Goal: Find specific page/section: Find specific page/section

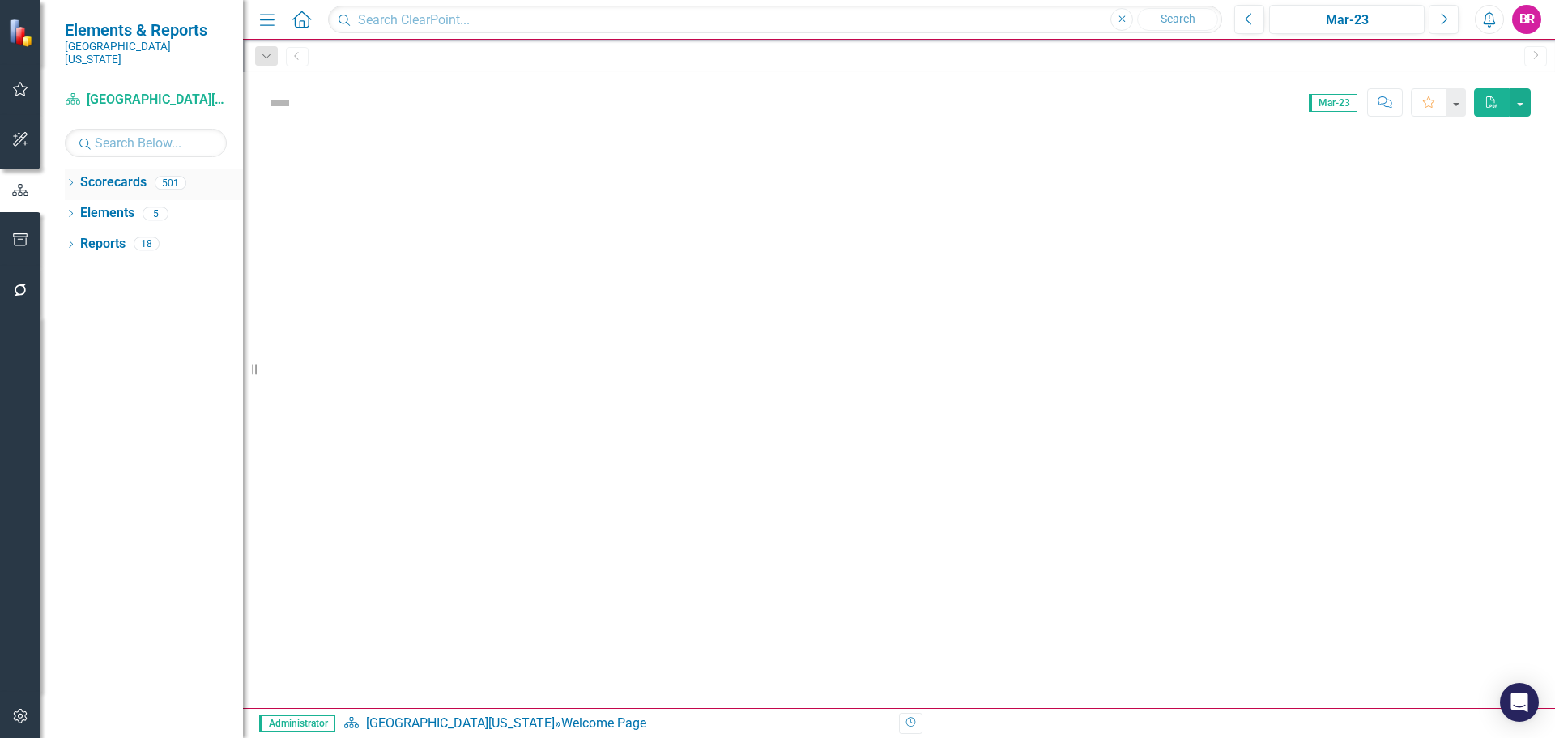
click at [70, 180] on icon "Dropdown" at bounding box center [70, 184] width 11 height 9
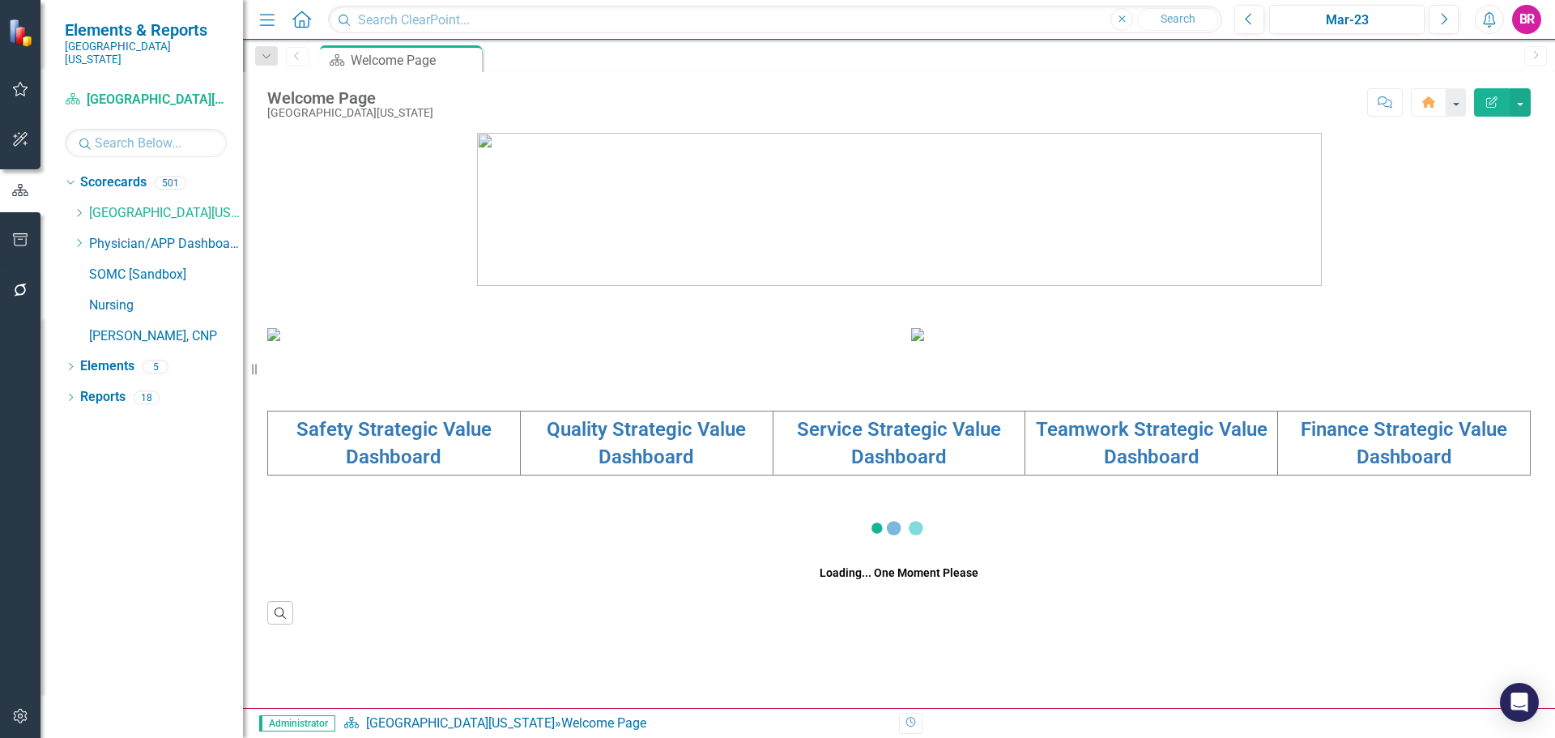
click at [76, 207] on div "Dropdown" at bounding box center [79, 214] width 12 height 14
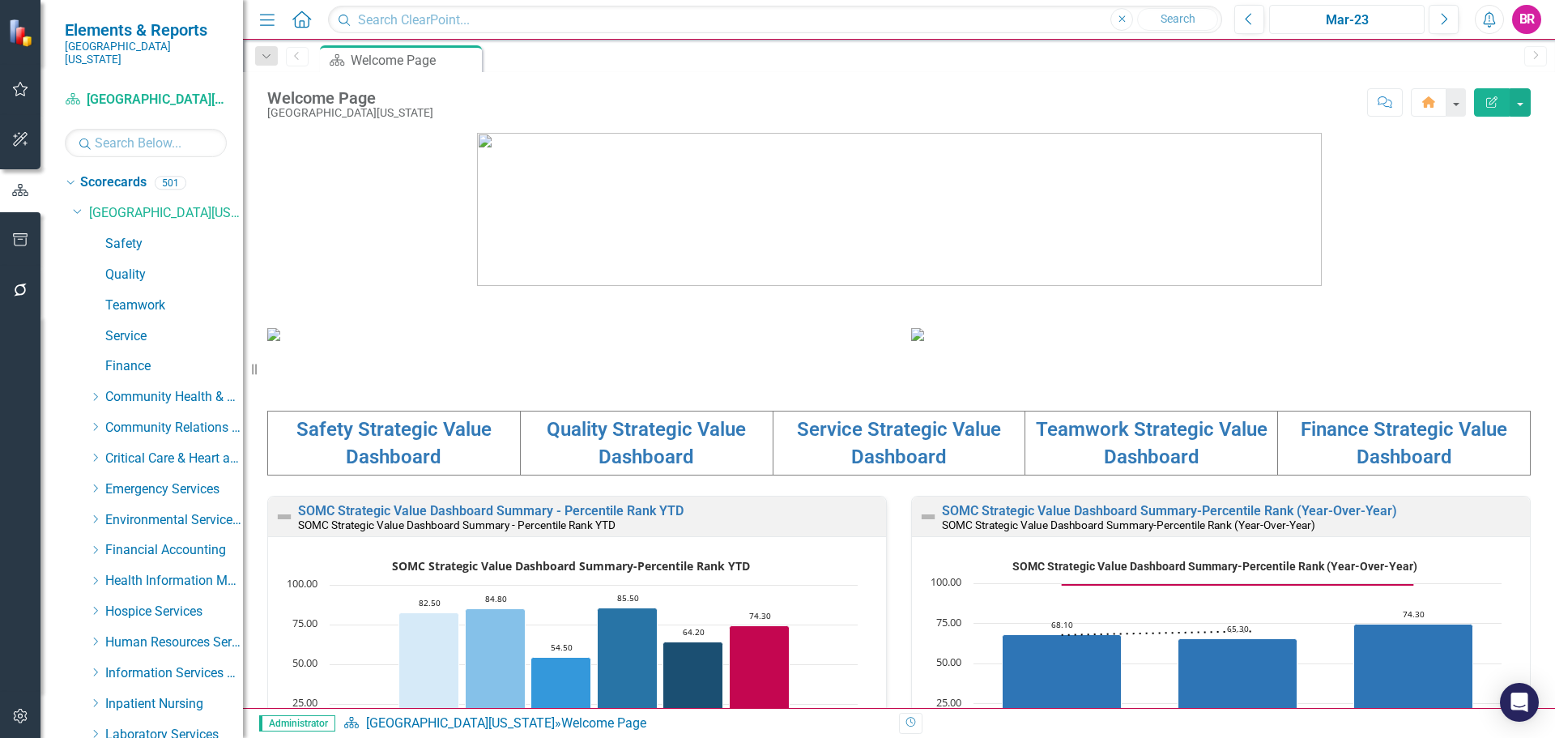
click at [1336, 25] on div "Mar-23" at bounding box center [1347, 20] width 144 height 19
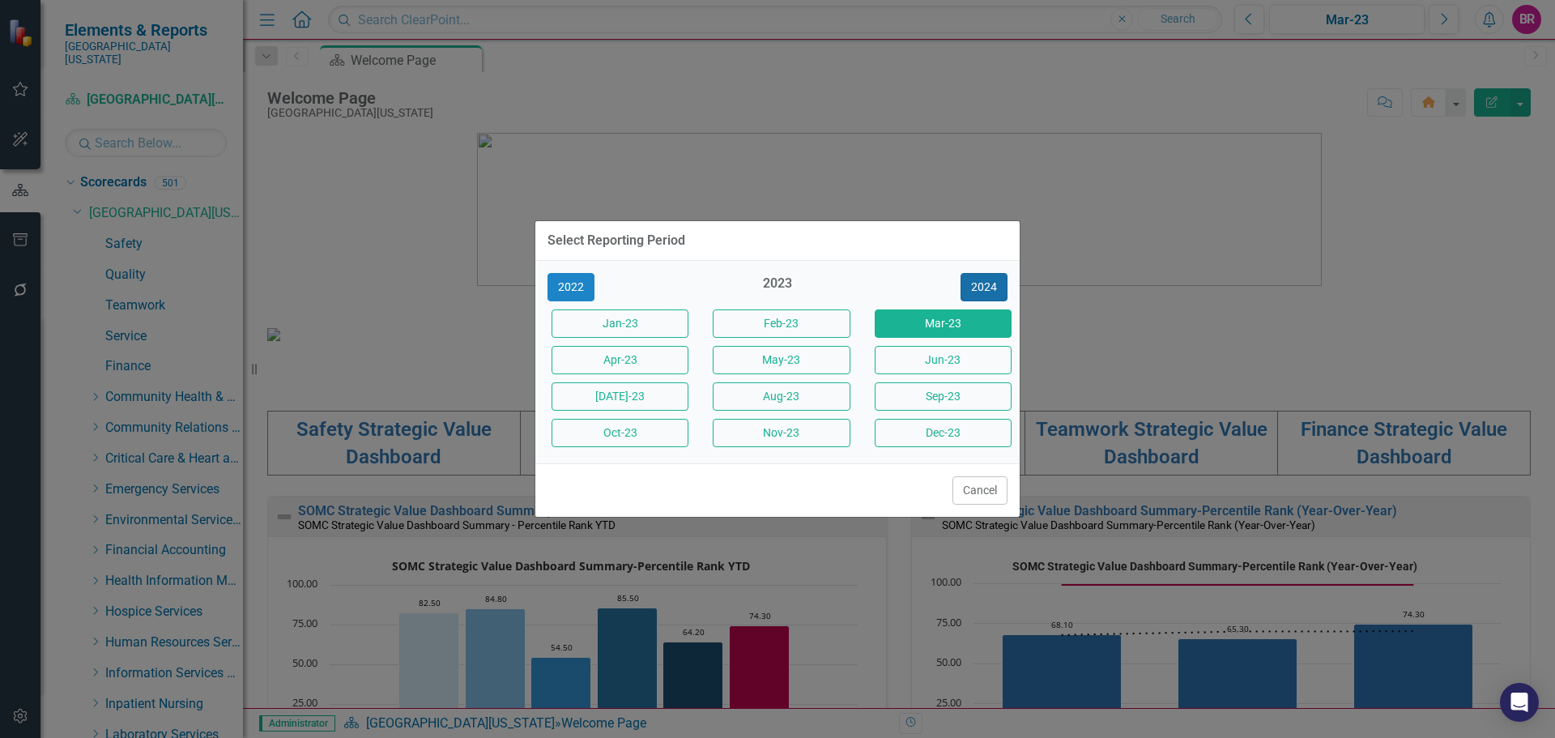
click at [991, 291] on button "2024" at bounding box center [984, 287] width 47 height 28
click at [991, 291] on button "2025" at bounding box center [984, 287] width 47 height 28
click at [939, 355] on button "Jun-25" at bounding box center [943, 360] width 137 height 28
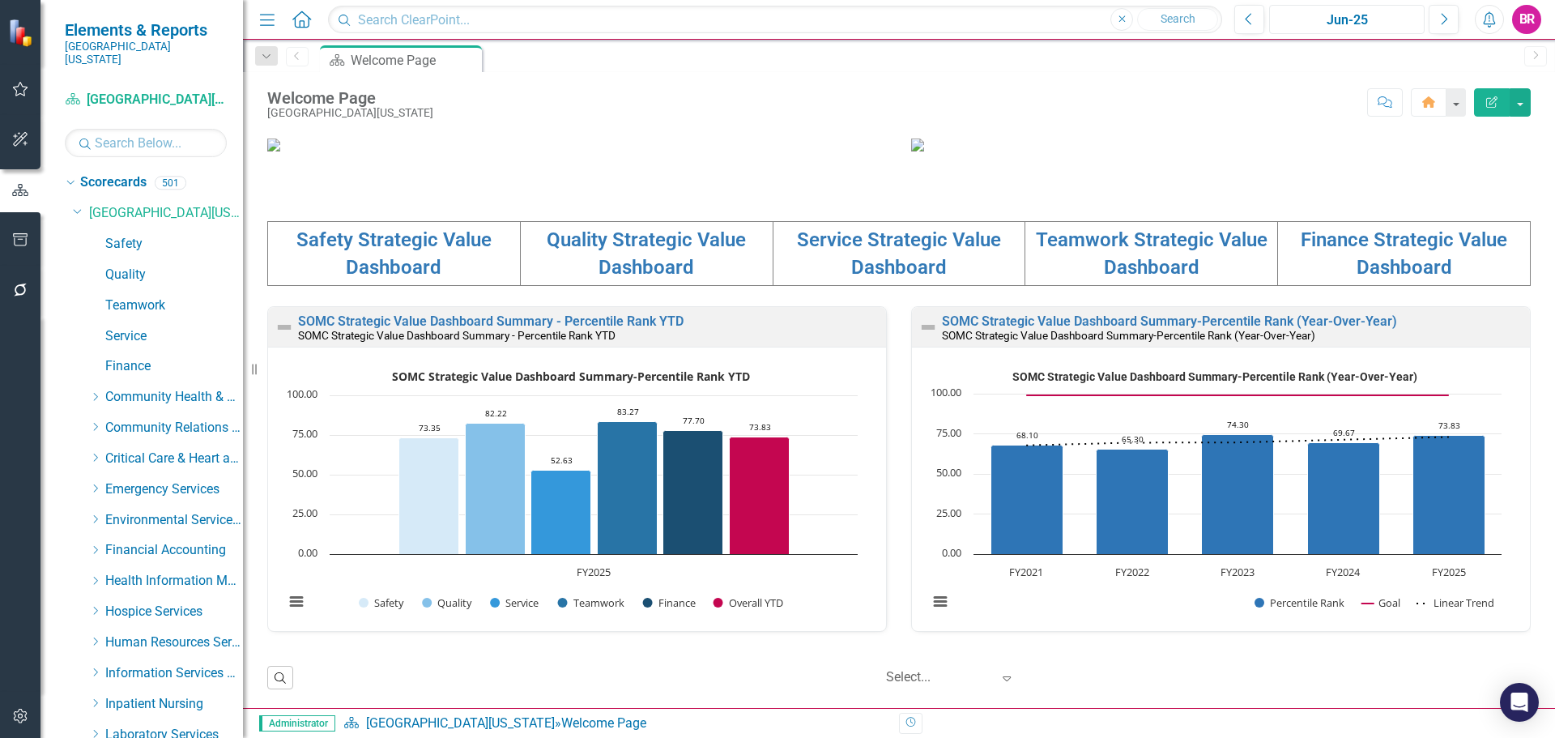
scroll to position [558, 0]
click at [135, 237] on link "Safety" at bounding box center [174, 244] width 138 height 19
